Goal: Book appointment/travel/reservation

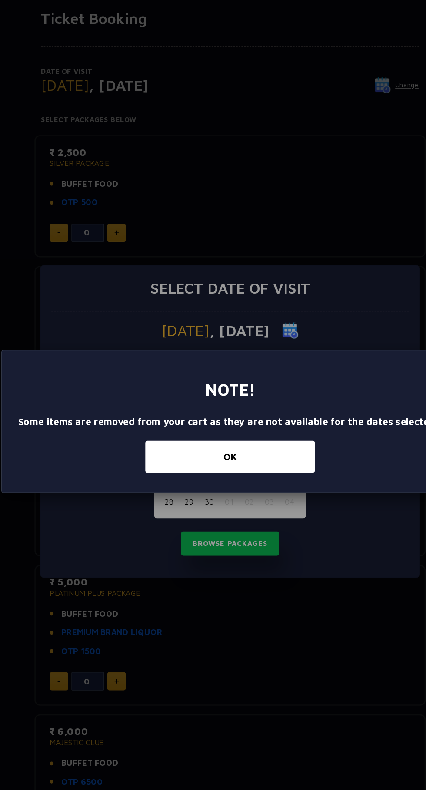
click at [249, 421] on button "OK" at bounding box center [213, 423] width 136 height 26
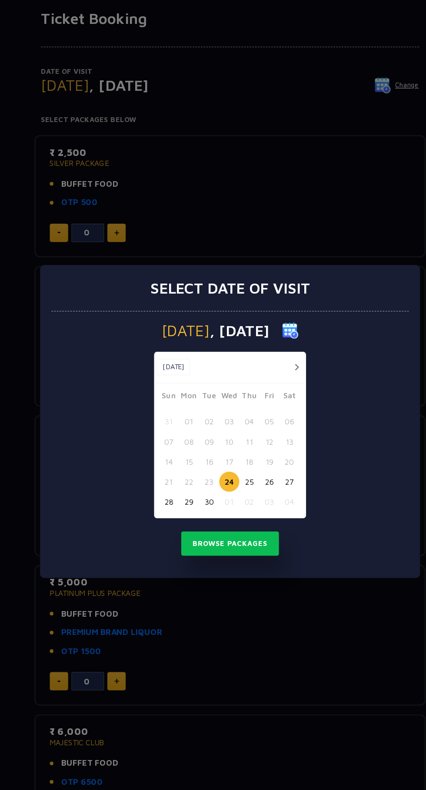
click at [271, 347] on div at bounding box center [263, 351] width 16 height 11
click at [266, 351] on button "button" at bounding box center [266, 351] width 11 height 11
click at [228, 460] on button "30" at bounding box center [228, 459] width 16 height 16
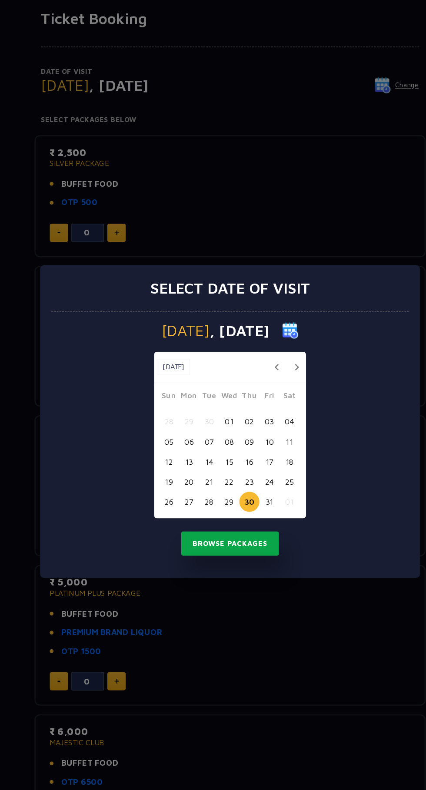
click at [218, 493] on button "Browse Packages" at bounding box center [213, 493] width 78 height 20
